Goal: Check status: Verify the current state of an ongoing process or item

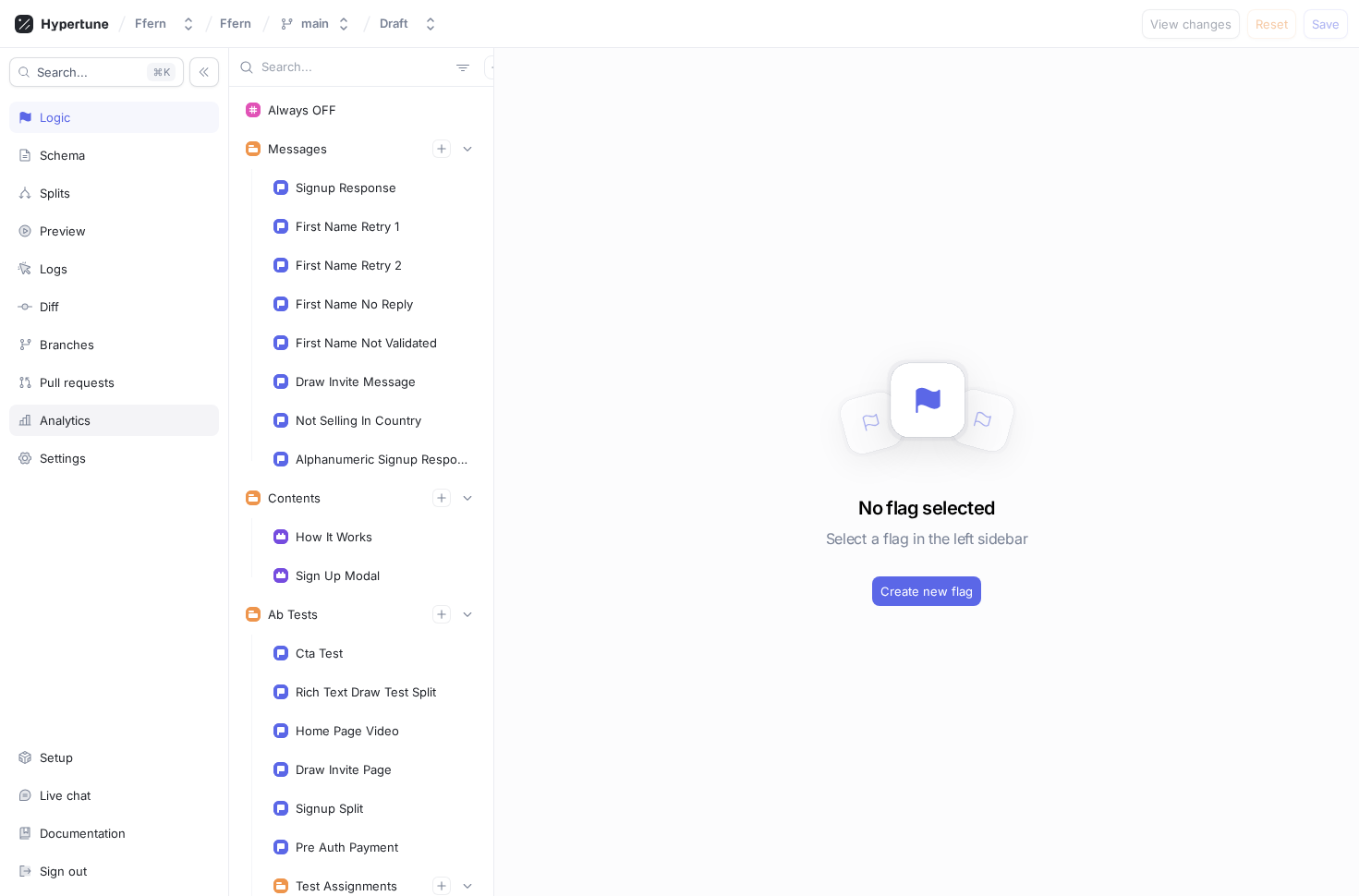
click at [129, 411] on div "Analytics" at bounding box center [113, 421] width 209 height 32
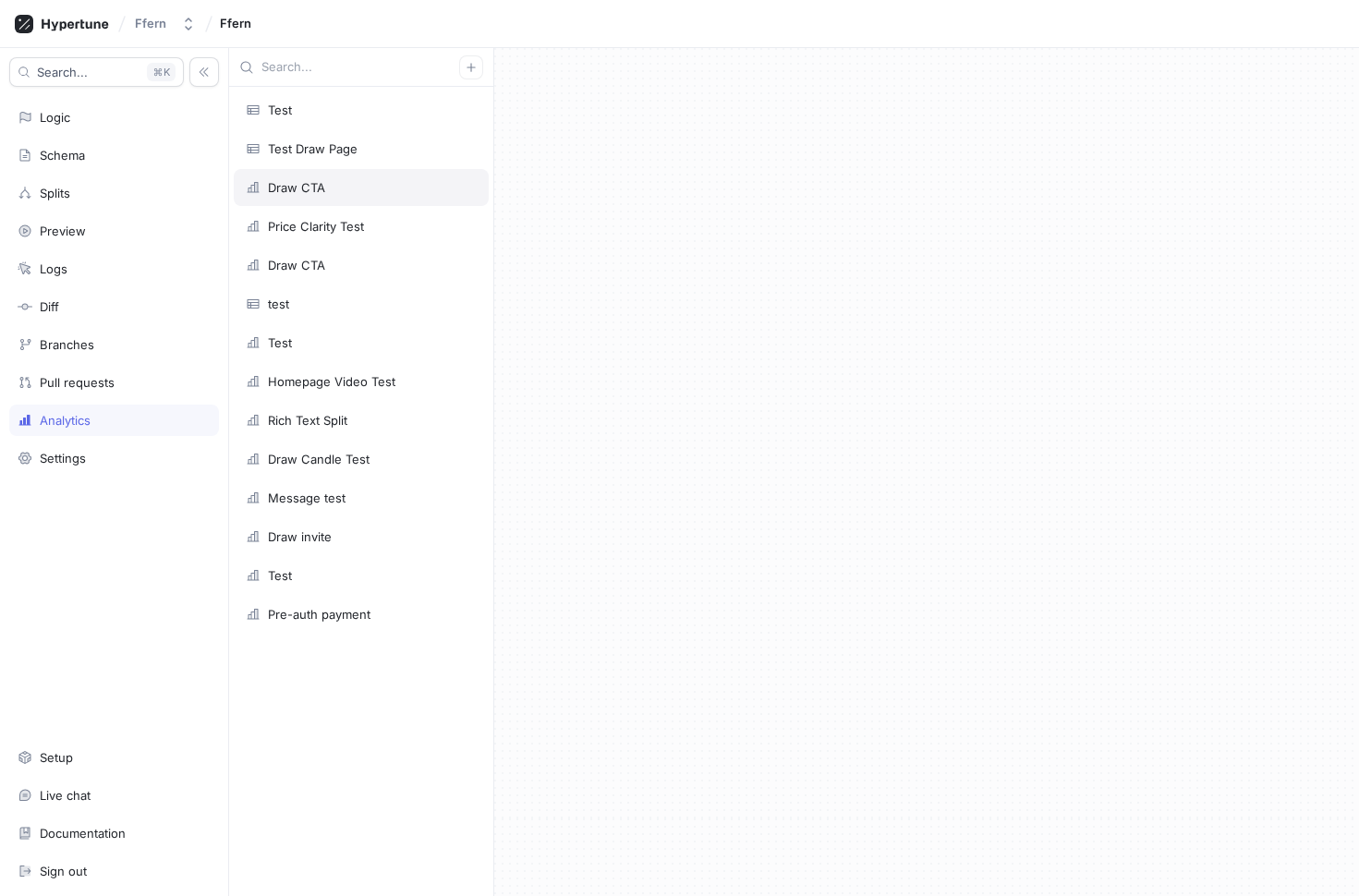
click at [357, 180] on div "Draw CTA" at bounding box center [360, 187] width 255 height 37
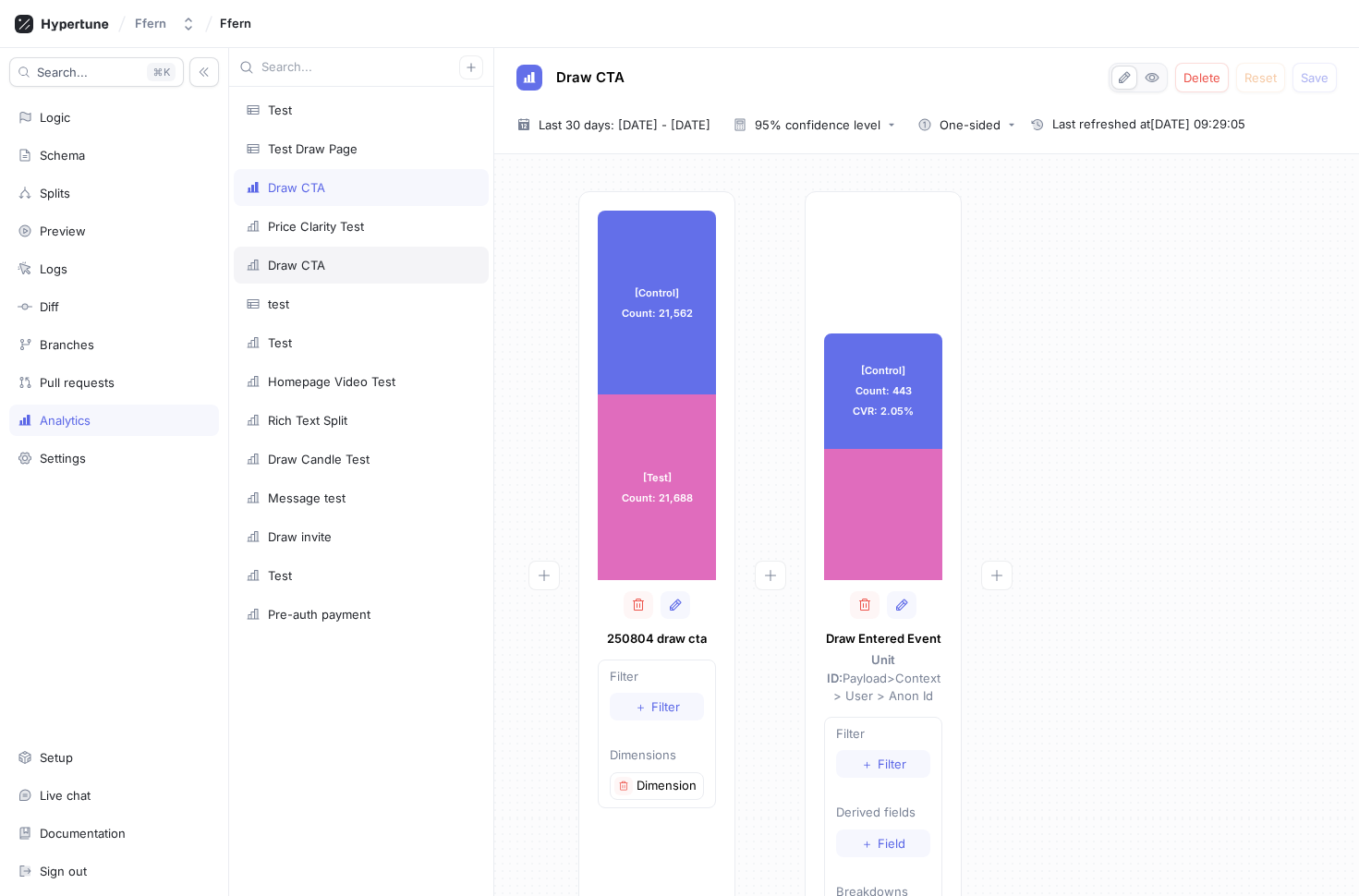
click at [358, 269] on div "Draw CTA" at bounding box center [361, 265] width 231 height 15
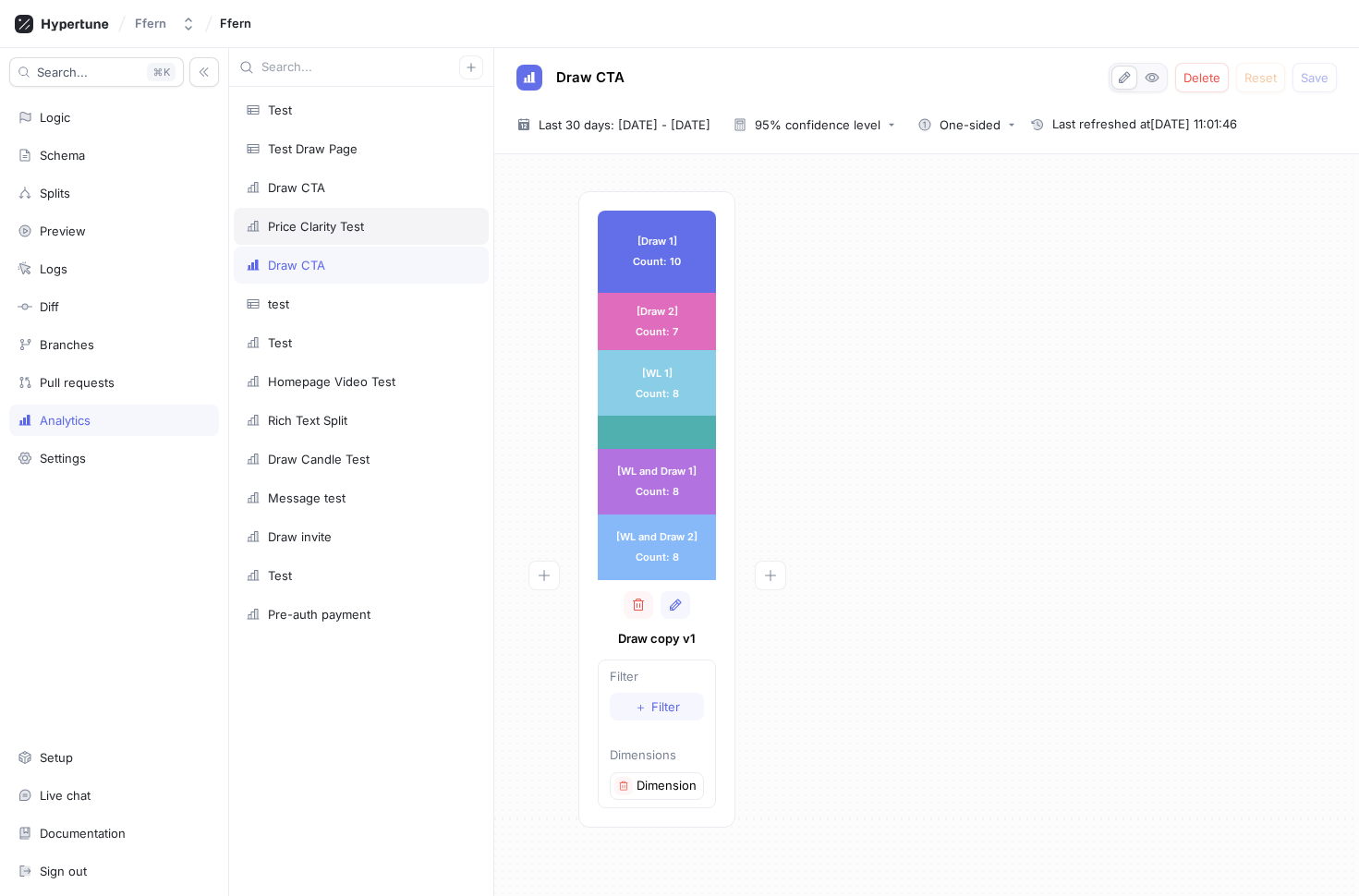
click at [365, 226] on div "Price Clarity Test" at bounding box center [361, 226] width 231 height 15
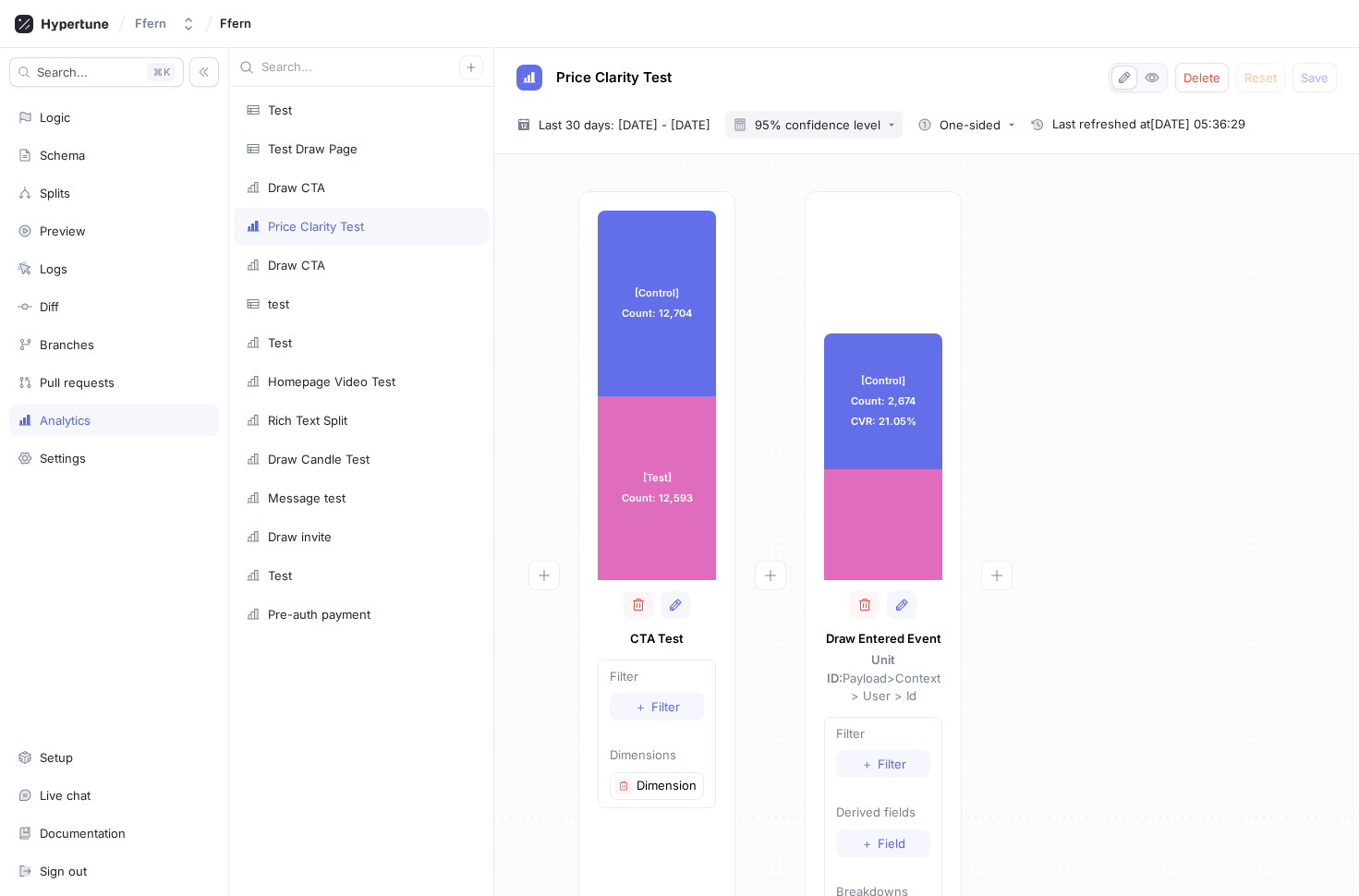
click at [881, 128] on div "95% confidence level" at bounding box center [817, 125] width 126 height 12
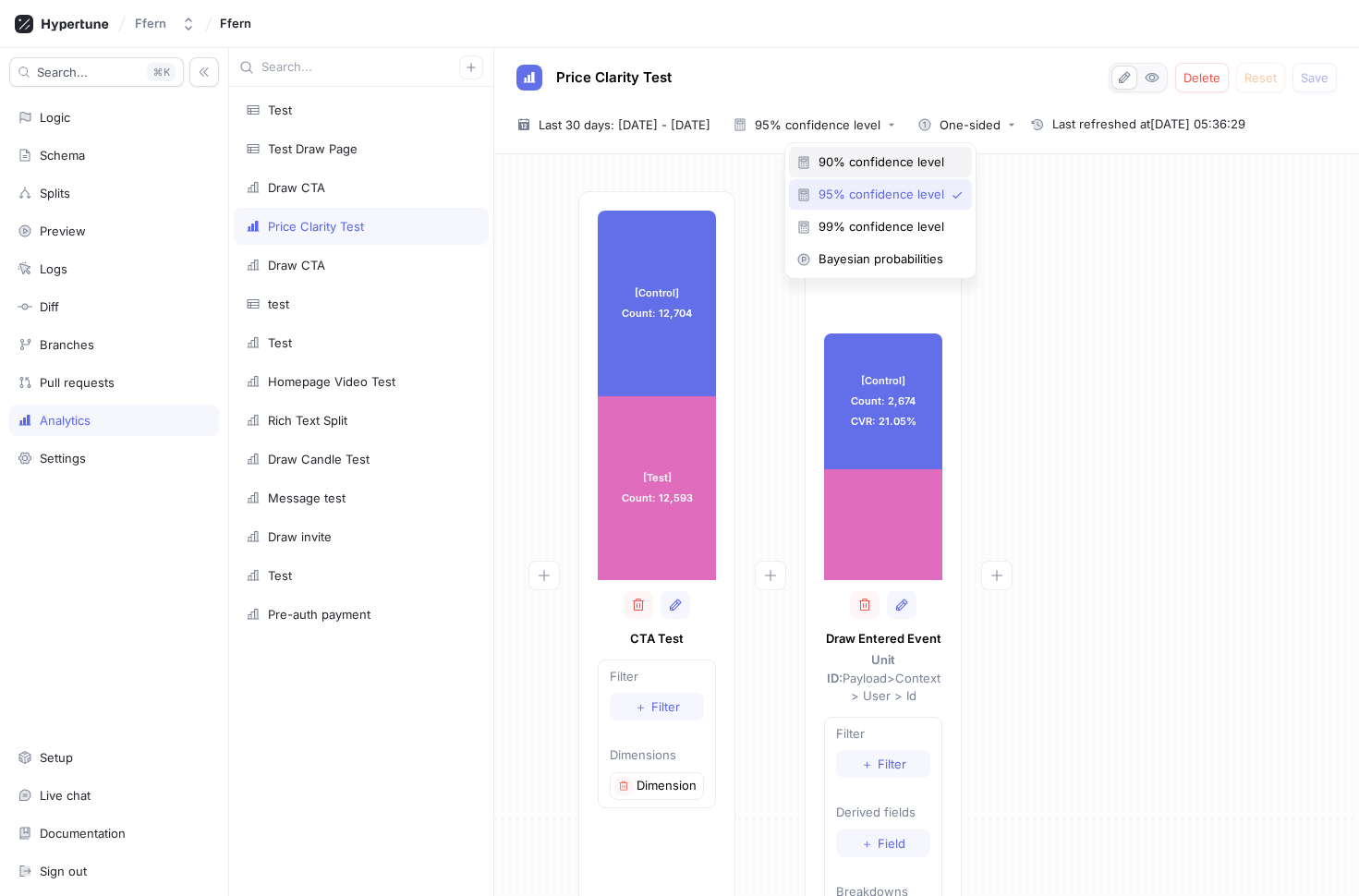
click at [881, 164] on span "90% confidence level" at bounding box center [887, 162] width 137 height 16
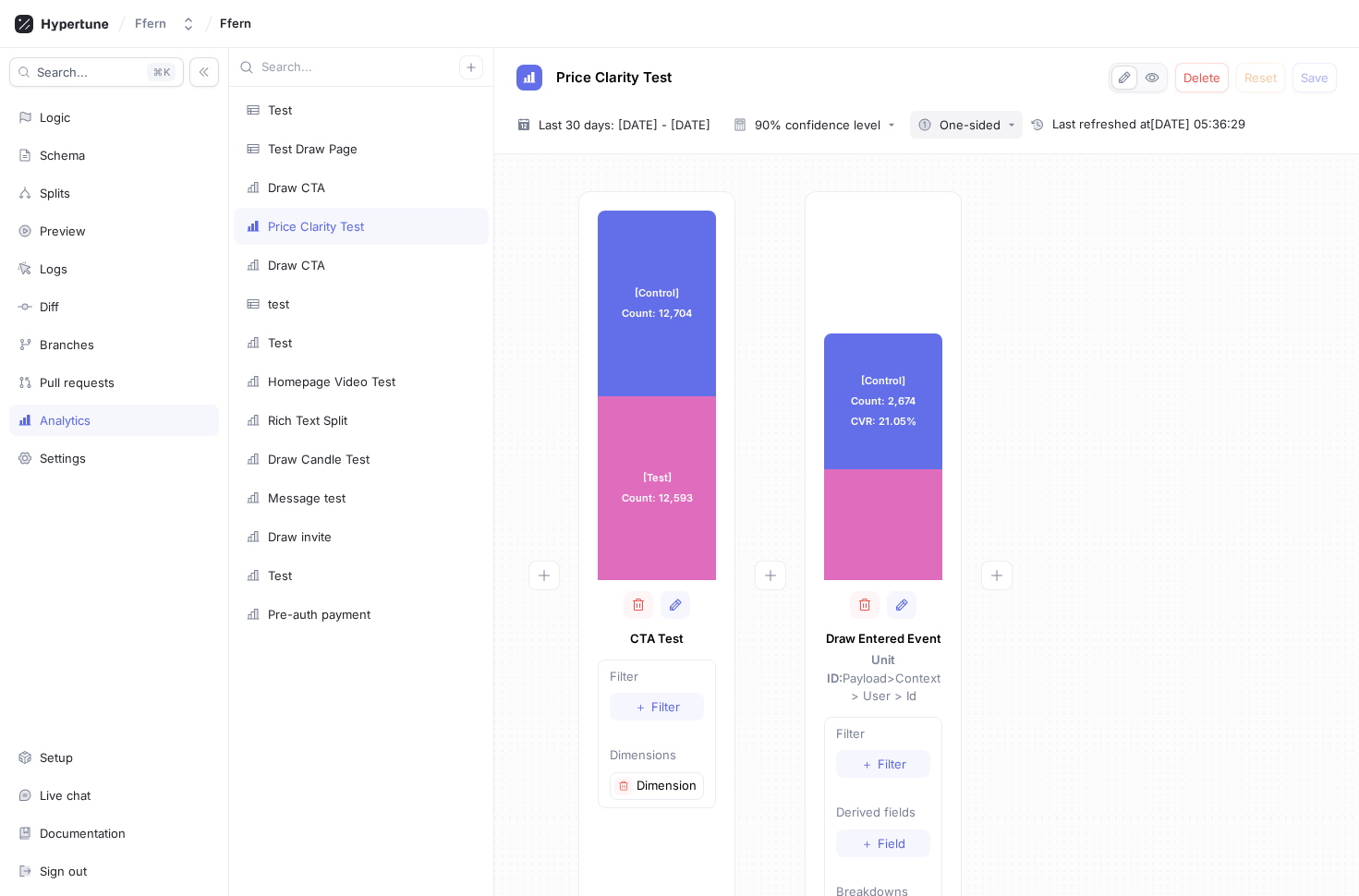
click at [1001, 119] on div "One-sided" at bounding box center [970, 125] width 61 height 12
click at [1024, 189] on span "Two-sided" at bounding box center [1037, 194] width 72 height 16
click at [353, 259] on div "Draw CTA" at bounding box center [361, 265] width 231 height 15
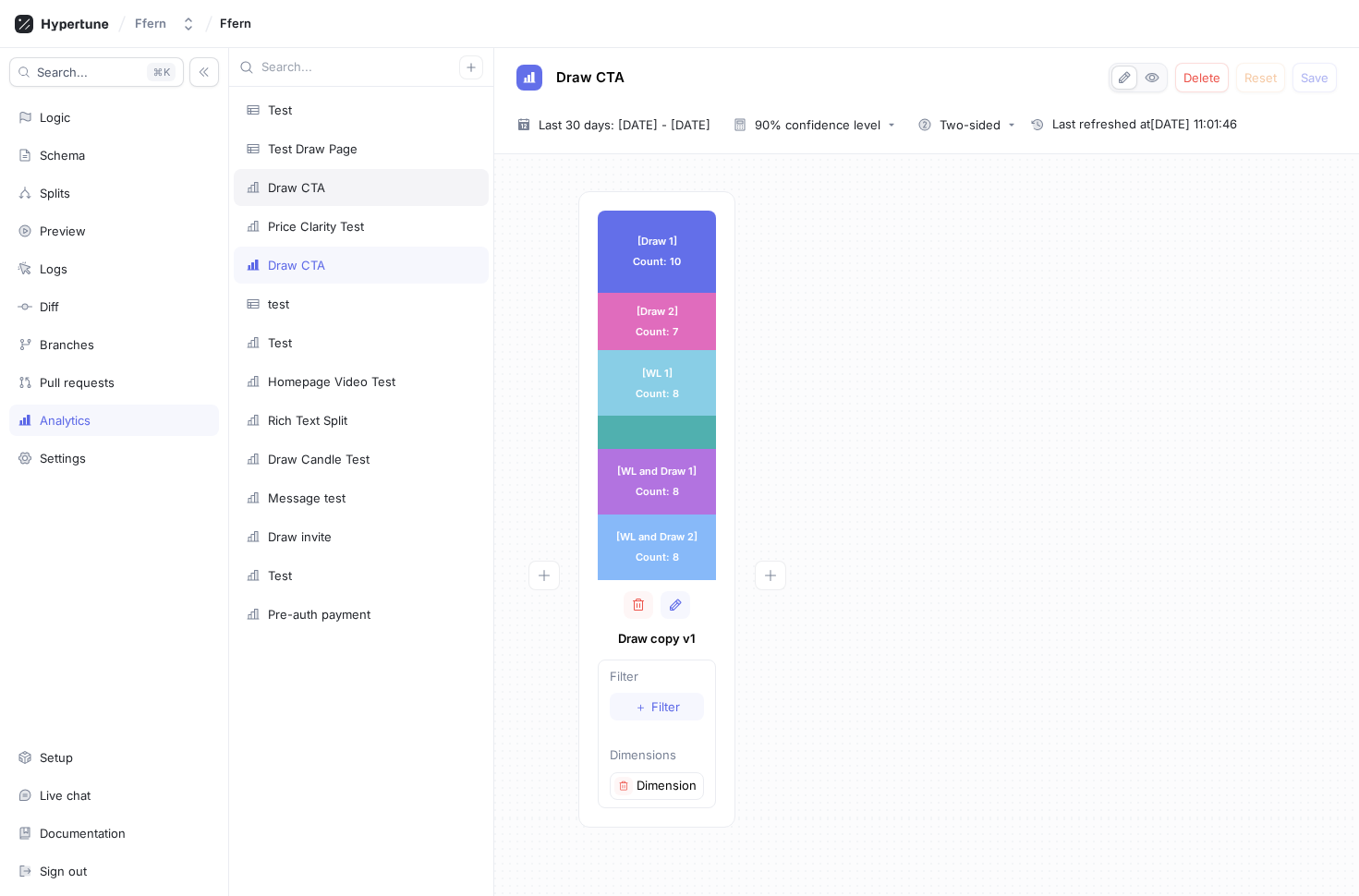
click at [346, 186] on div "Draw CTA" at bounding box center [361, 187] width 231 height 15
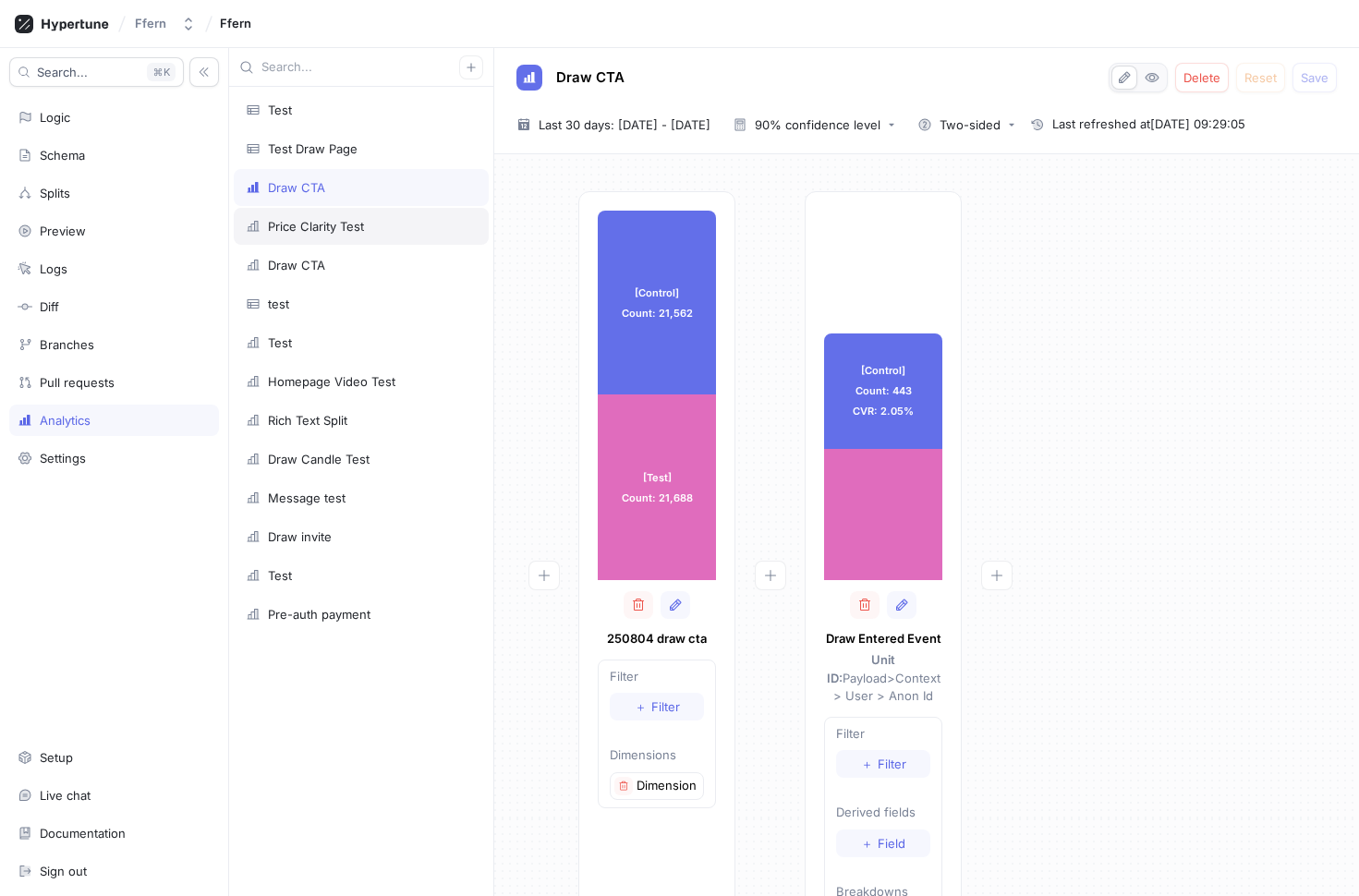
click at [372, 220] on div "Price Clarity Test" at bounding box center [361, 226] width 231 height 15
